Goal: Task Accomplishment & Management: Manage account settings

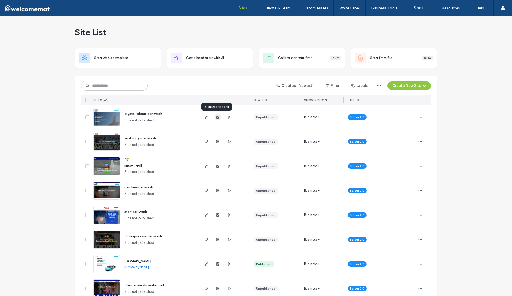
click at [216, 118] on use "button" at bounding box center [217, 117] width 3 height 3
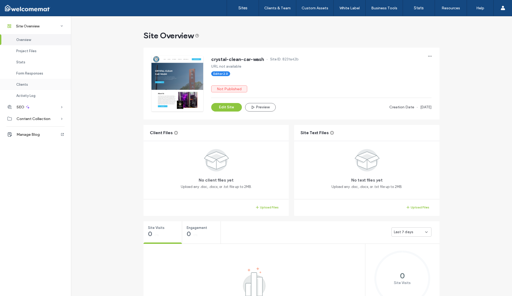
click at [29, 86] on div "Clients" at bounding box center [35, 84] width 71 height 11
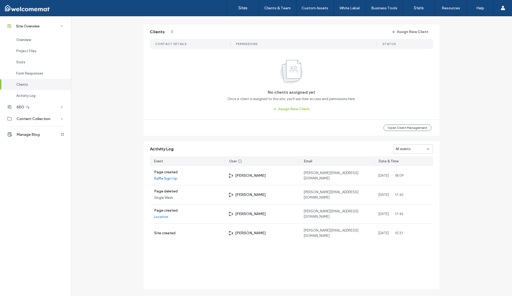
scroll to position [437, 0]
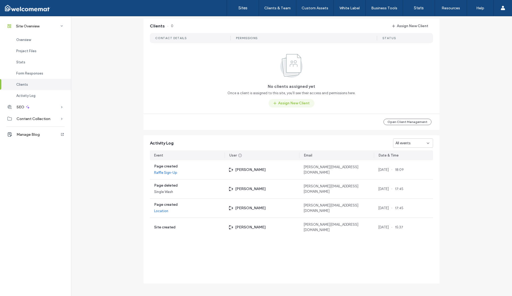
click at [299, 105] on button "Assign New Client" at bounding box center [291, 103] width 46 height 9
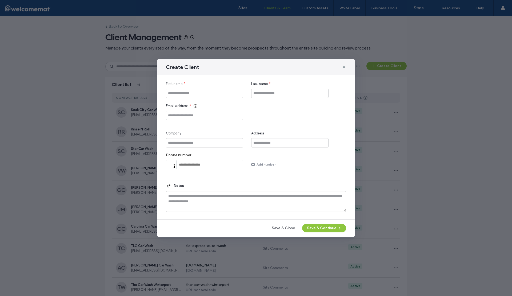
click at [208, 117] on input "Email address" at bounding box center [204, 115] width 77 height 9
paste input "**********"
type input "**********"
click at [191, 94] on input "First name" at bounding box center [204, 93] width 77 height 9
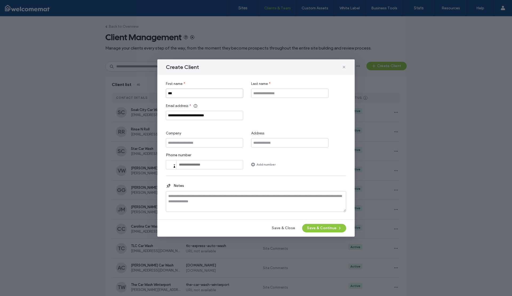
type input "***"
type input "**********"
click at [322, 231] on button "Save & Continue" at bounding box center [324, 228] width 44 height 9
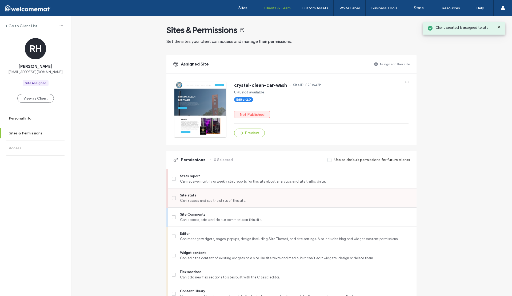
scroll to position [3, 0]
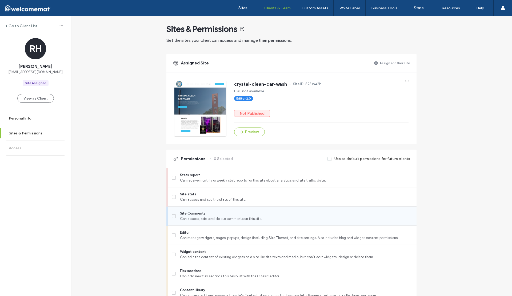
click at [172, 215] on span at bounding box center [174, 217] width 4 height 4
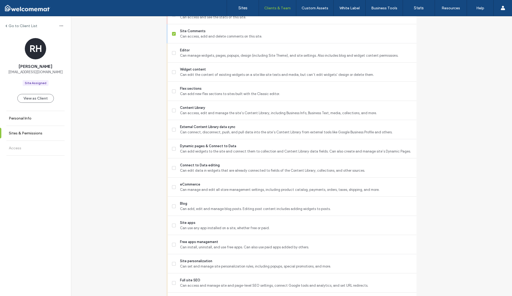
scroll to position [355, 0]
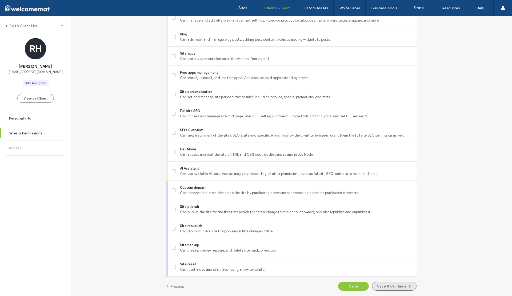
click at [380, 288] on button "Save & Continue" at bounding box center [394, 286] width 45 height 9
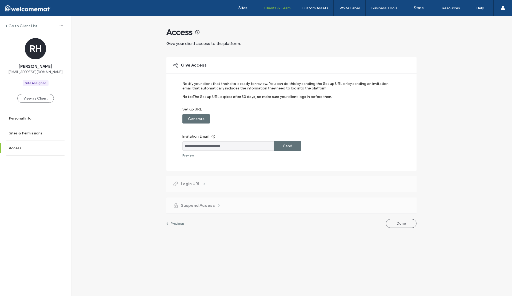
click at [200, 121] on label "Generate" at bounding box center [196, 119] width 17 height 10
click at [287, 121] on label "Copy" at bounding box center [288, 119] width 10 height 10
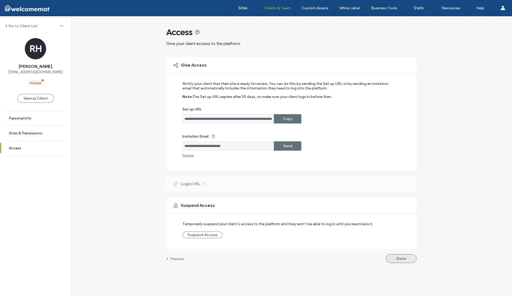
click at [401, 260] on button "Done" at bounding box center [401, 258] width 31 height 9
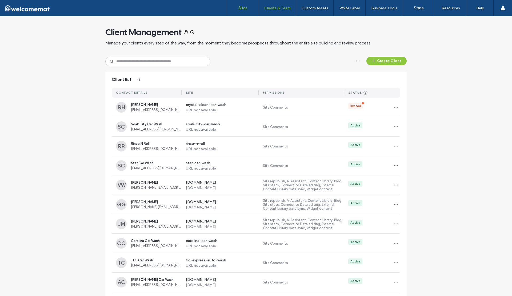
click at [249, 9] on link "Sites" at bounding box center [243, 8] width 32 height 16
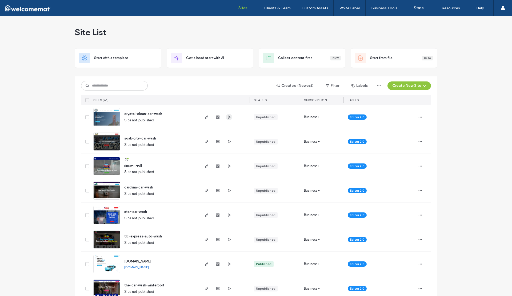
click at [227, 118] on icon "button" at bounding box center [229, 117] width 4 height 4
click at [205, 117] on use "button" at bounding box center [206, 117] width 3 height 3
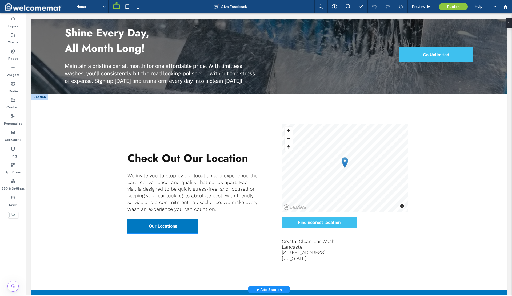
click at [180, 219] on link "Our Locations" at bounding box center [162, 226] width 71 height 15
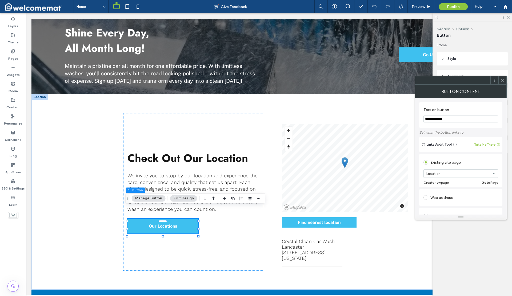
click at [448, 121] on input "**********" at bounding box center [460, 119] width 75 height 7
type input "**********"
click at [502, 81] on use at bounding box center [502, 80] width 3 height 3
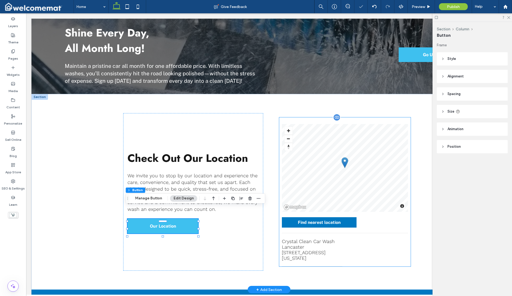
click at [328, 217] on div "Find nearest location" at bounding box center [319, 222] width 75 height 10
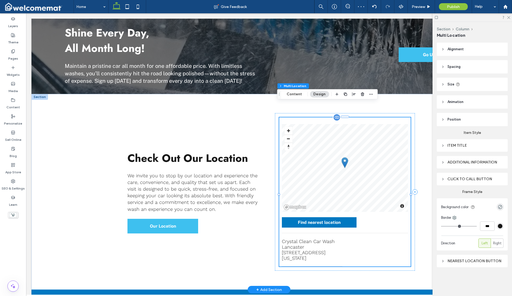
click at [337, 220] on span "Find nearest location" at bounding box center [319, 222] width 43 height 5
click at [356, 206] on div "© Mapbox © OpenStreetMap Improve this map Find nearest location" at bounding box center [345, 176] width 126 height 104
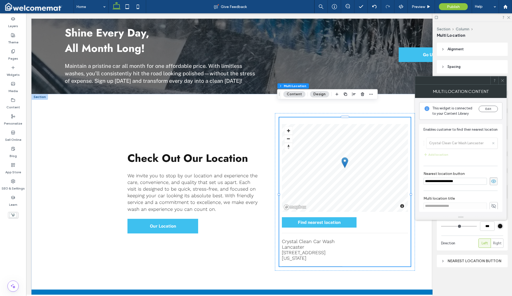
click at [501, 81] on icon at bounding box center [502, 81] width 4 height 4
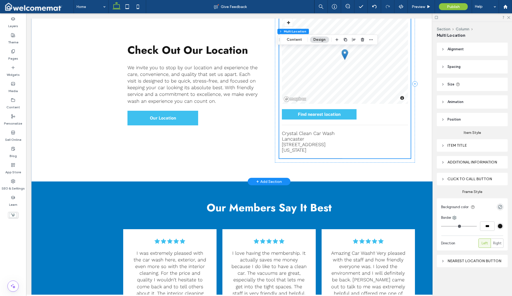
scroll to position [928, 0]
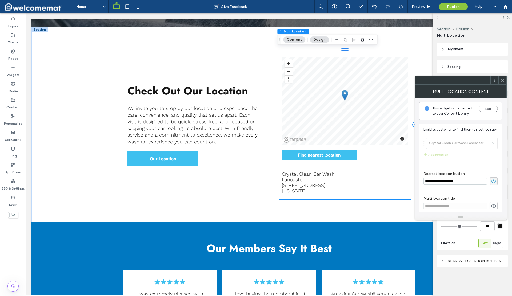
click at [499, 80] on div at bounding box center [502, 80] width 8 height 8
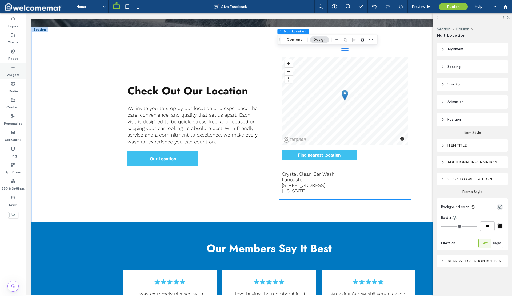
click at [17, 75] on label "Widgets" at bounding box center [13, 73] width 13 height 7
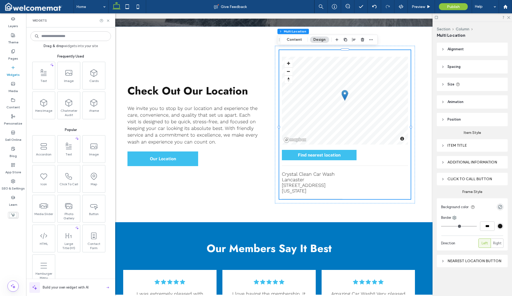
click at [65, 36] on input at bounding box center [70, 36] width 80 height 10
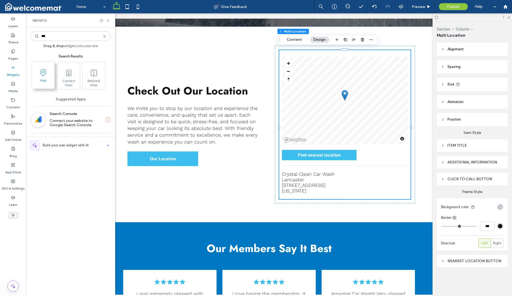
type input "***"
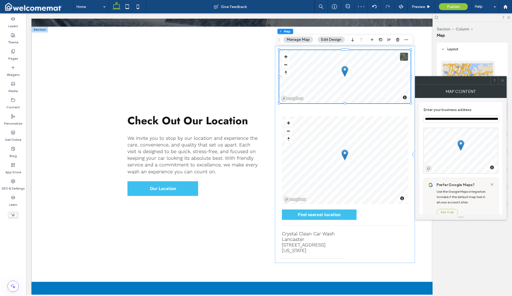
click at [500, 81] on icon at bounding box center [502, 81] width 4 height 4
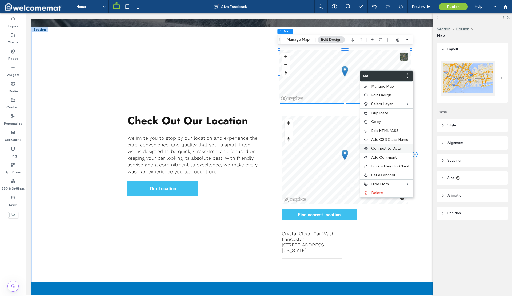
click at [383, 149] on span "Connect to Data" at bounding box center [386, 148] width 30 height 5
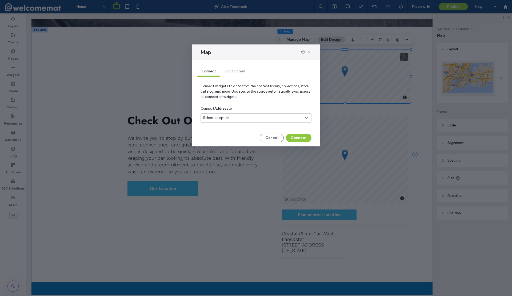
click at [296, 115] on div "Select an option" at bounding box center [255, 118] width 111 height 9
click at [285, 135] on span "[STREET_ADDRESS][US_STATE]" at bounding box center [289, 136] width 34 height 5
click at [291, 139] on button "Connect" at bounding box center [299, 138] width 26 height 9
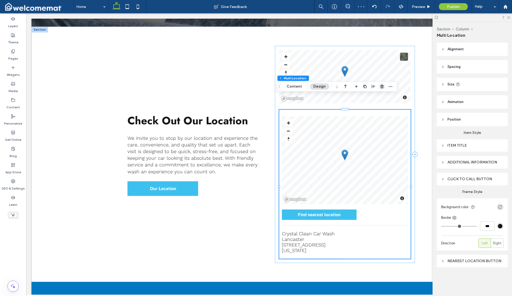
click at [381, 86] on use "button" at bounding box center [381, 86] width 3 height 3
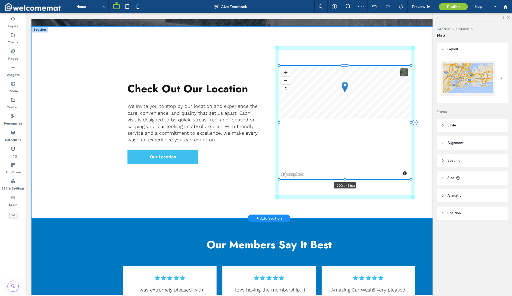
drag, startPoint x: 343, startPoint y: 136, endPoint x: 341, endPoint y: 166, distance: 30.2
click at [344, 179] on div at bounding box center [345, 180] width 2 height 2
type input "***"
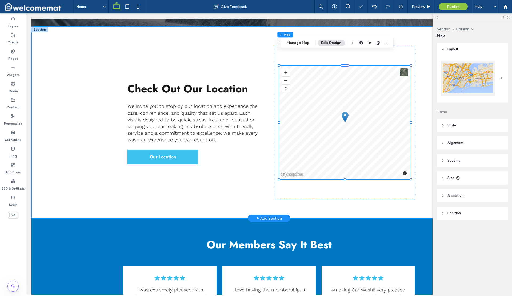
click at [86, 95] on div "Check Out Our Location We invite you to stop by our location and experience the…" at bounding box center [268, 123] width 475 height 192
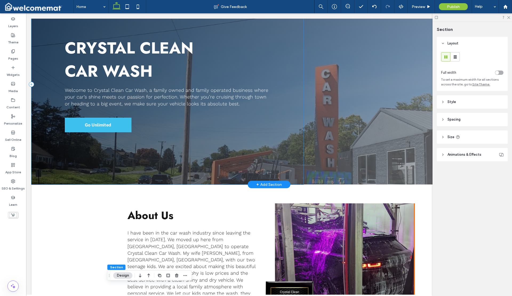
scroll to position [0, 0]
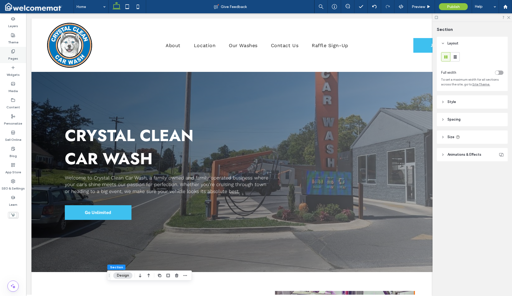
click at [11, 58] on label "Pages" at bounding box center [13, 57] width 10 height 7
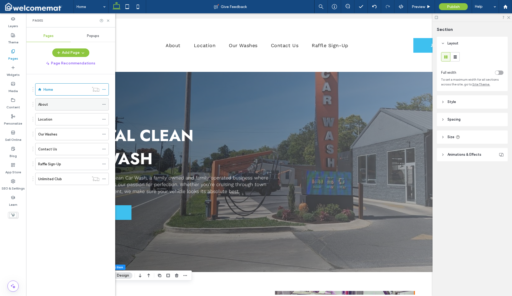
click at [59, 105] on div "About" at bounding box center [68, 105] width 61 height 6
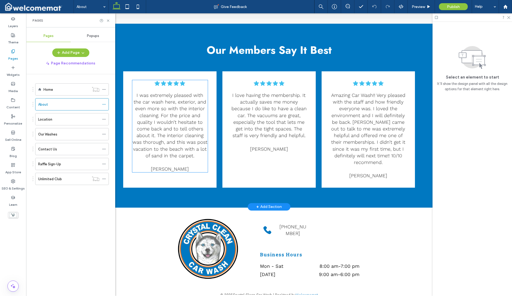
scroll to position [542, 0]
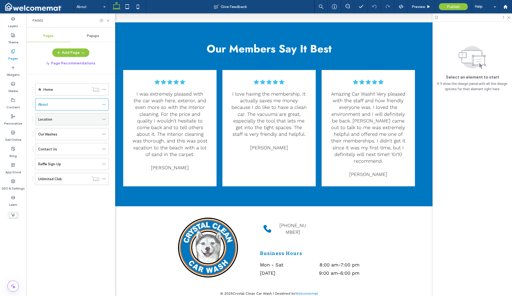
click at [63, 119] on div "Location" at bounding box center [68, 120] width 61 height 6
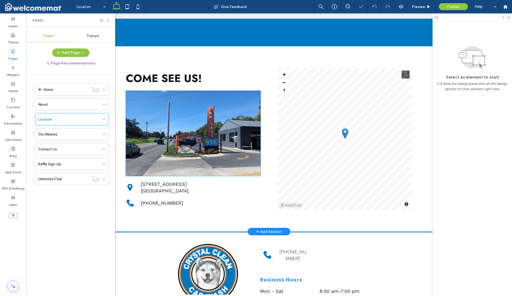
scroll to position [132, 0]
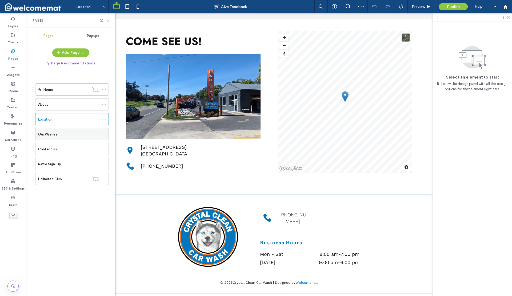
click at [78, 132] on div "Our Washes" at bounding box center [68, 135] width 61 height 6
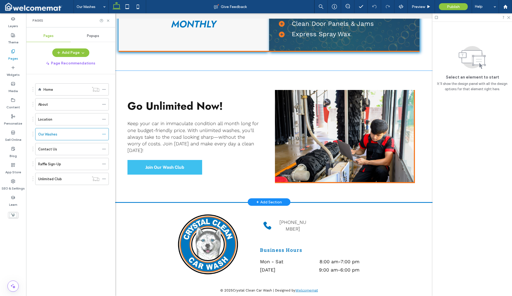
scroll to position [382, 0]
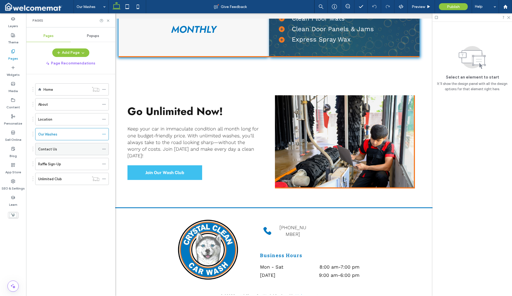
click at [81, 148] on div "Contact Us" at bounding box center [68, 150] width 61 height 6
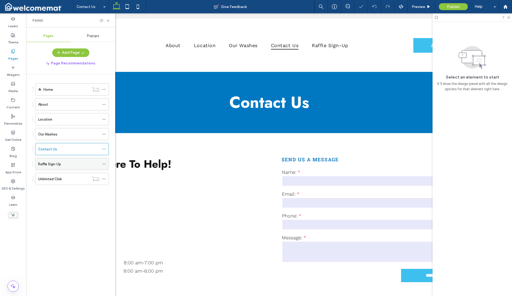
click at [75, 167] on div "Raffle Sign-Up" at bounding box center [68, 164] width 61 height 12
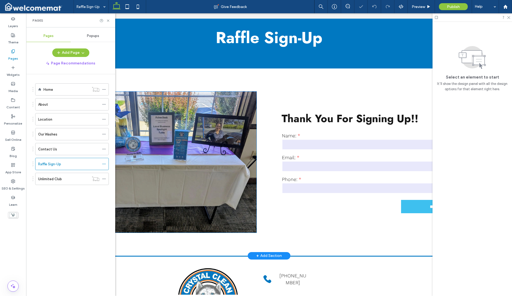
scroll to position [128, 0]
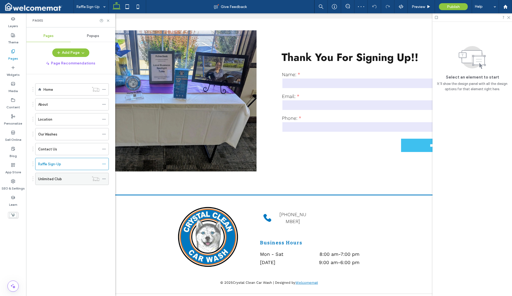
click at [58, 182] on div "Unlimited Club" at bounding box center [63, 179] width 51 height 12
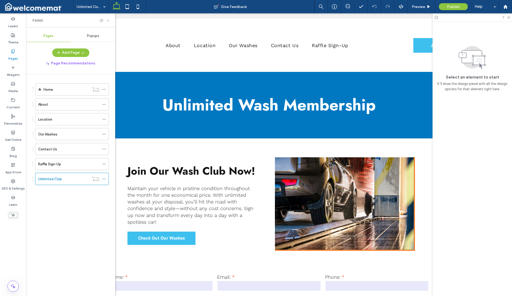
click at [109, 20] on icon at bounding box center [108, 21] width 4 height 4
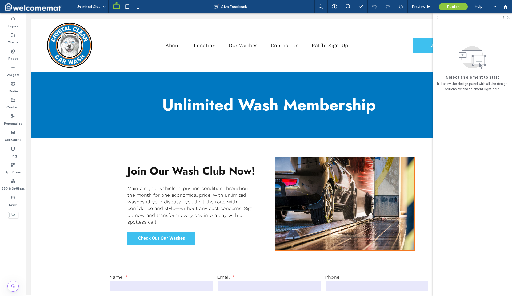
click at [507, 18] on icon at bounding box center [507, 16] width 3 height 3
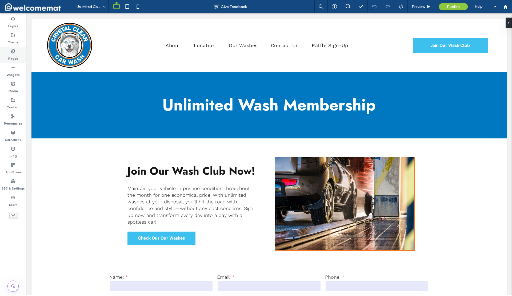
click at [10, 54] on label "Pages" at bounding box center [13, 57] width 10 height 7
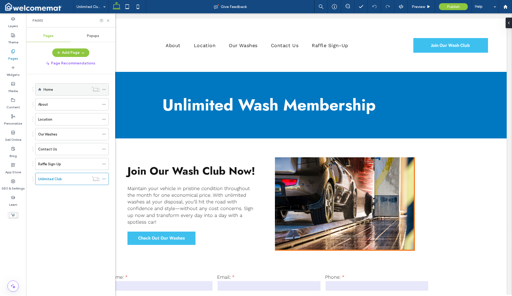
click at [47, 89] on label "Home" at bounding box center [48, 89] width 10 height 9
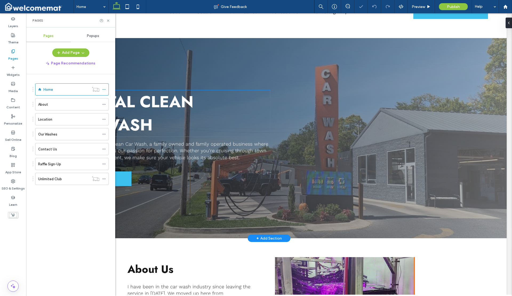
scroll to position [39, 0]
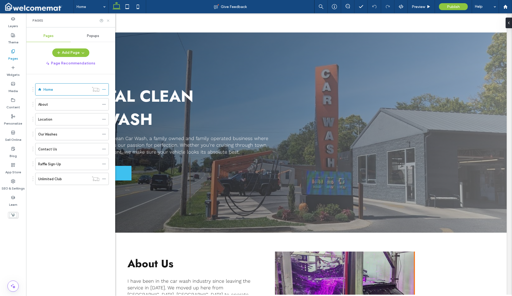
drag, startPoint x: 108, startPoint y: 20, endPoint x: 129, endPoint y: 9, distance: 23.5
click at [108, 20] on use at bounding box center [108, 20] width 2 height 2
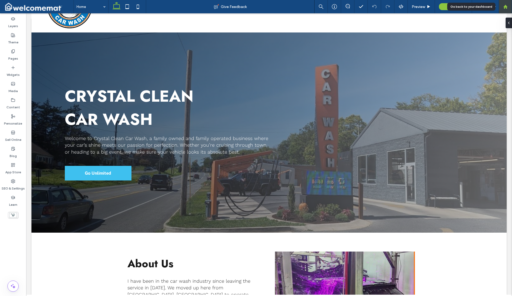
click at [506, 8] on use at bounding box center [505, 7] width 4 height 4
